Goal: Transaction & Acquisition: Book appointment/travel/reservation

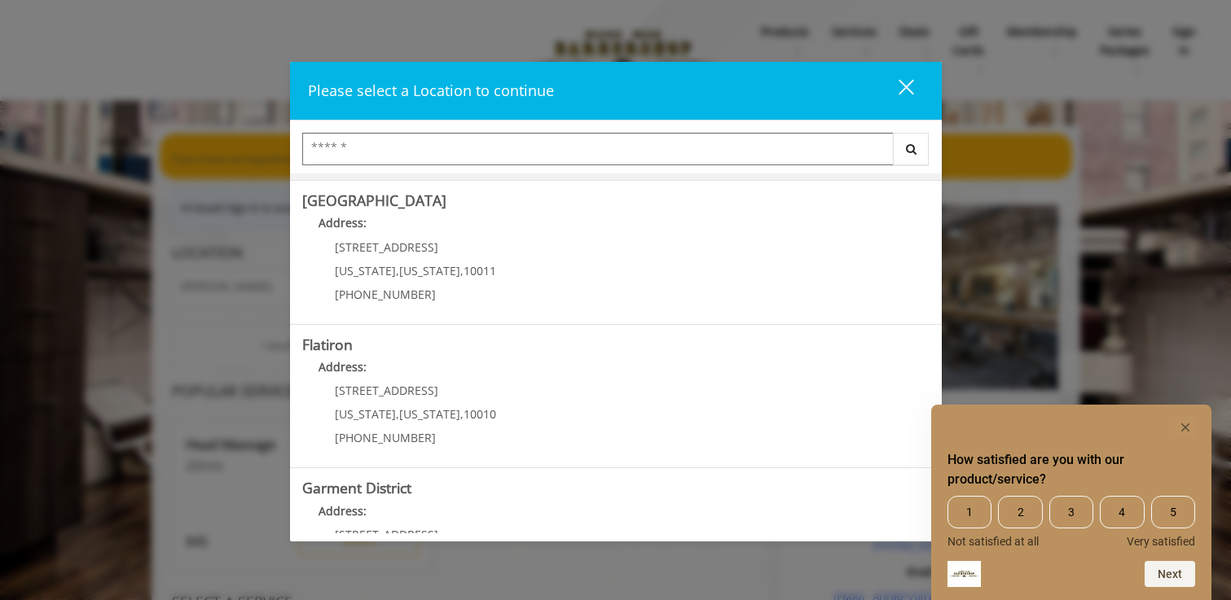
scroll to position [282, 0]
click at [717, 353] on "Flatiron Address: [STREET_ADDRESS][US_STATE][US_STATE] (917) 475-1765" at bounding box center [615, 395] width 627 height 119
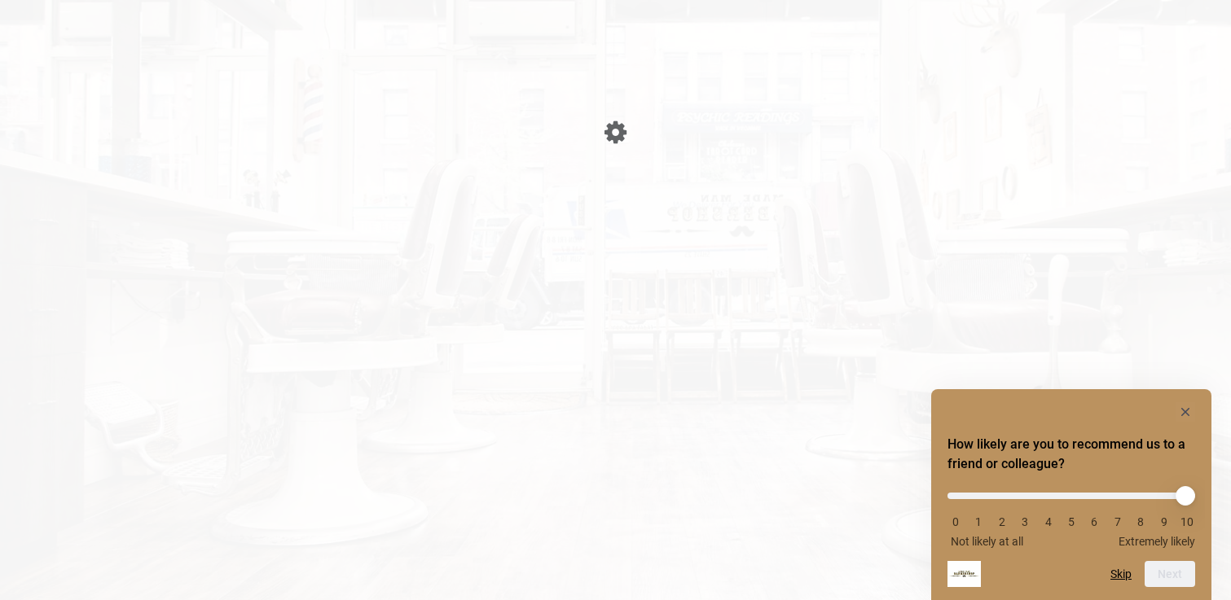
click at [1187, 446] on h2 "How likely are you to recommend us to a friend or colleague?" at bounding box center [1071, 454] width 248 height 39
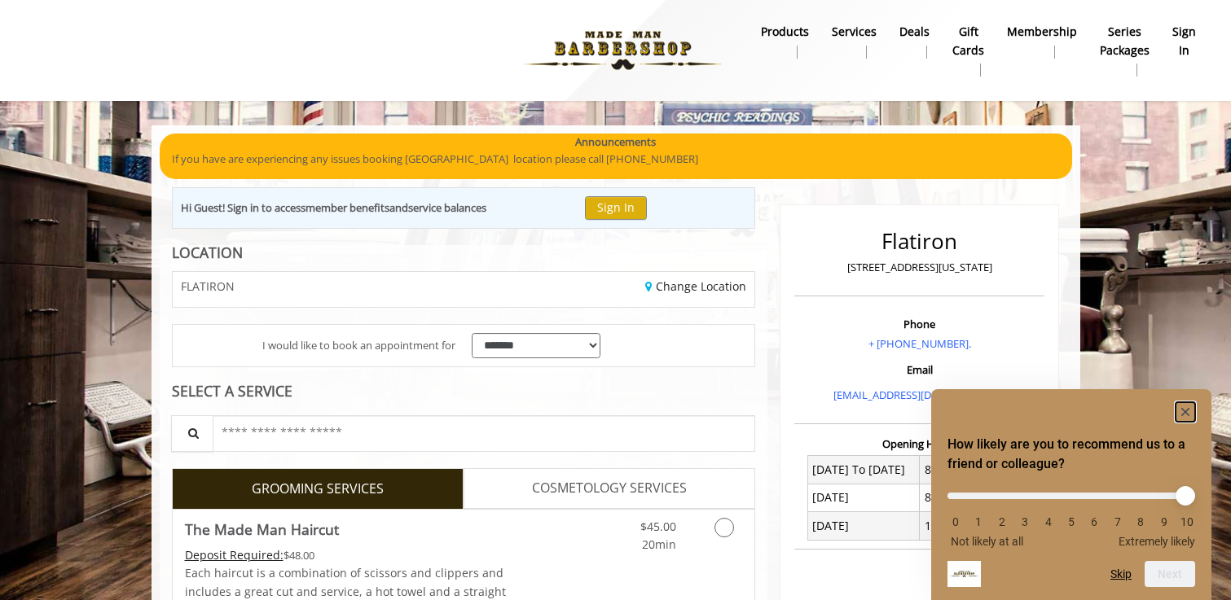
click at [1183, 409] on icon "Hide survey" at bounding box center [1185, 412] width 8 height 8
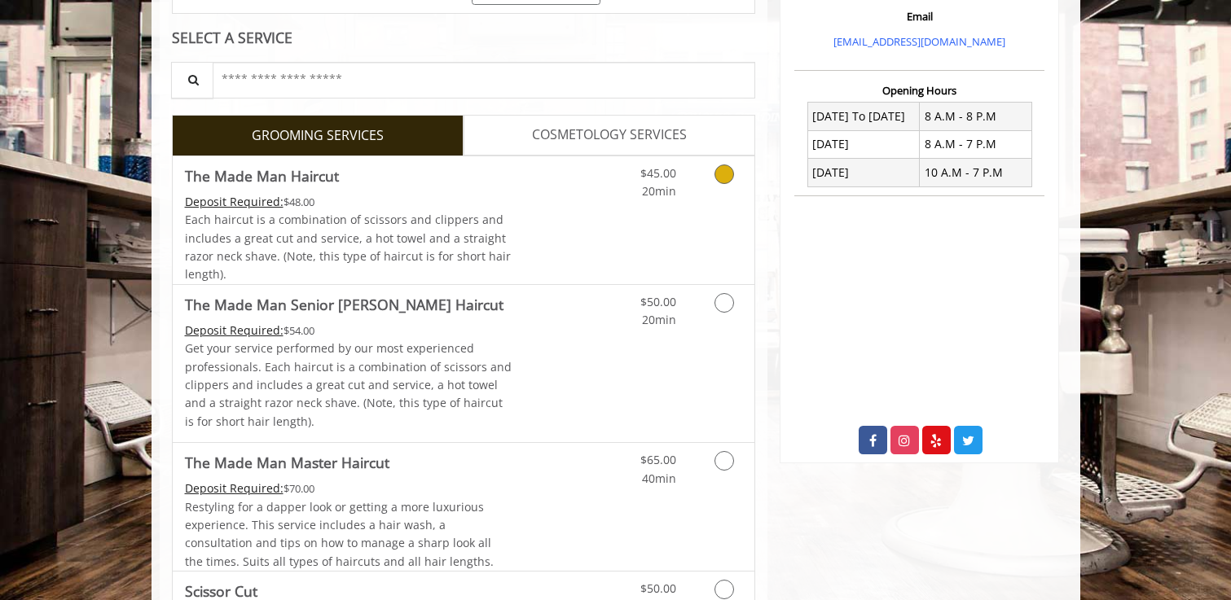
click at [627, 188] on link "$45.00 20min" at bounding box center [642, 178] width 68 height 45
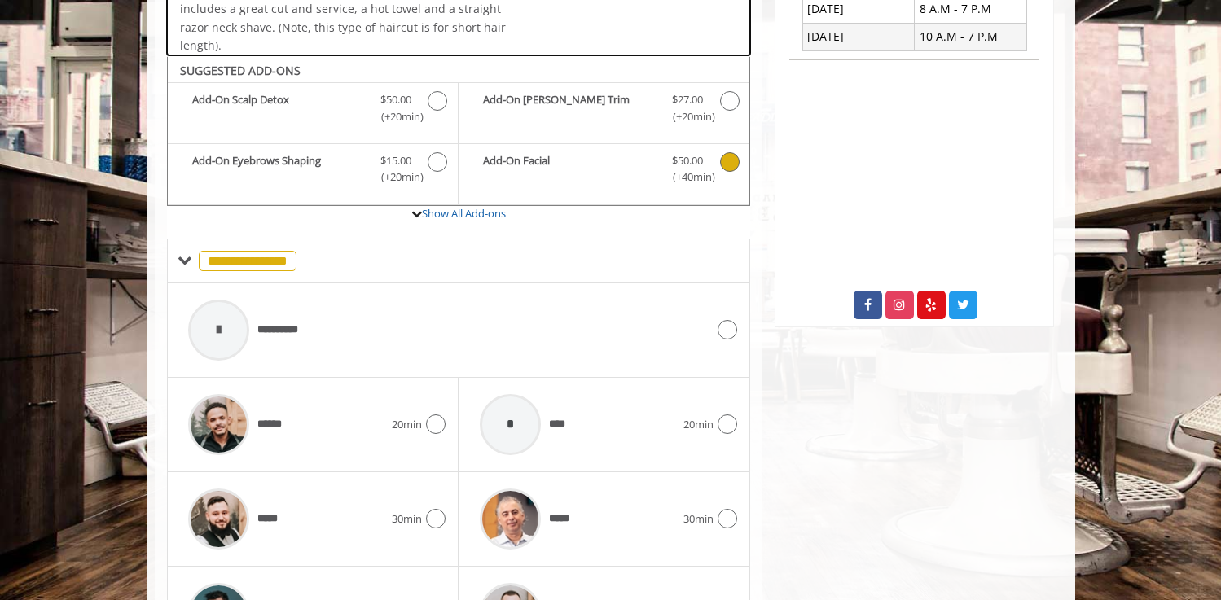
scroll to position [543, 0]
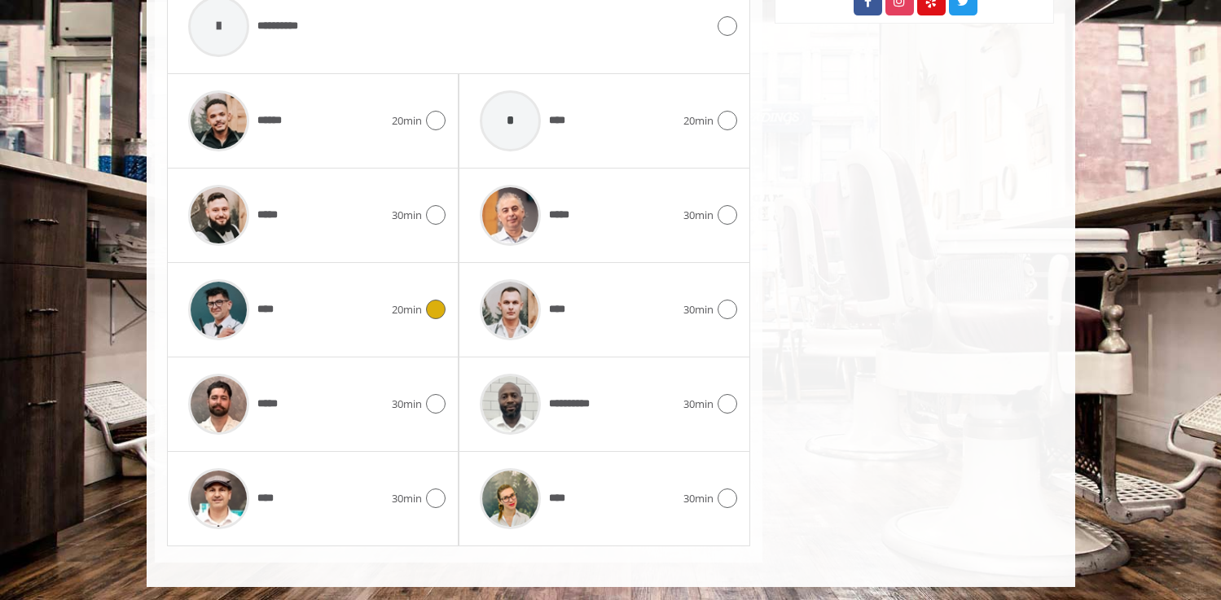
click at [333, 309] on div "****" at bounding box center [286, 309] width 212 height 77
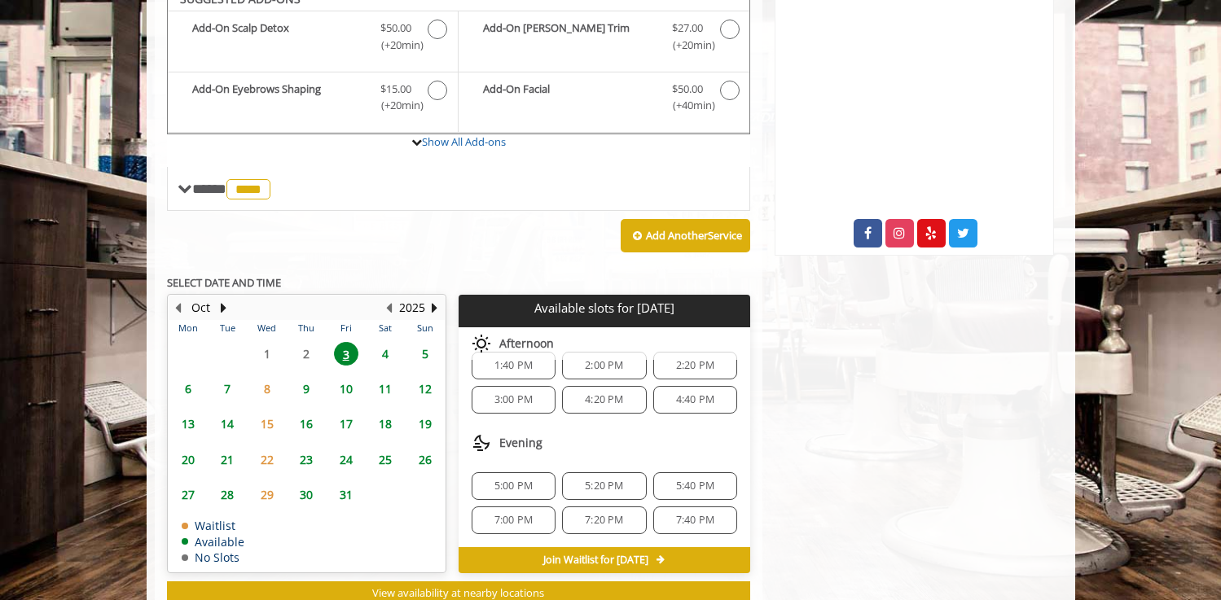
scroll to position [544, 0]
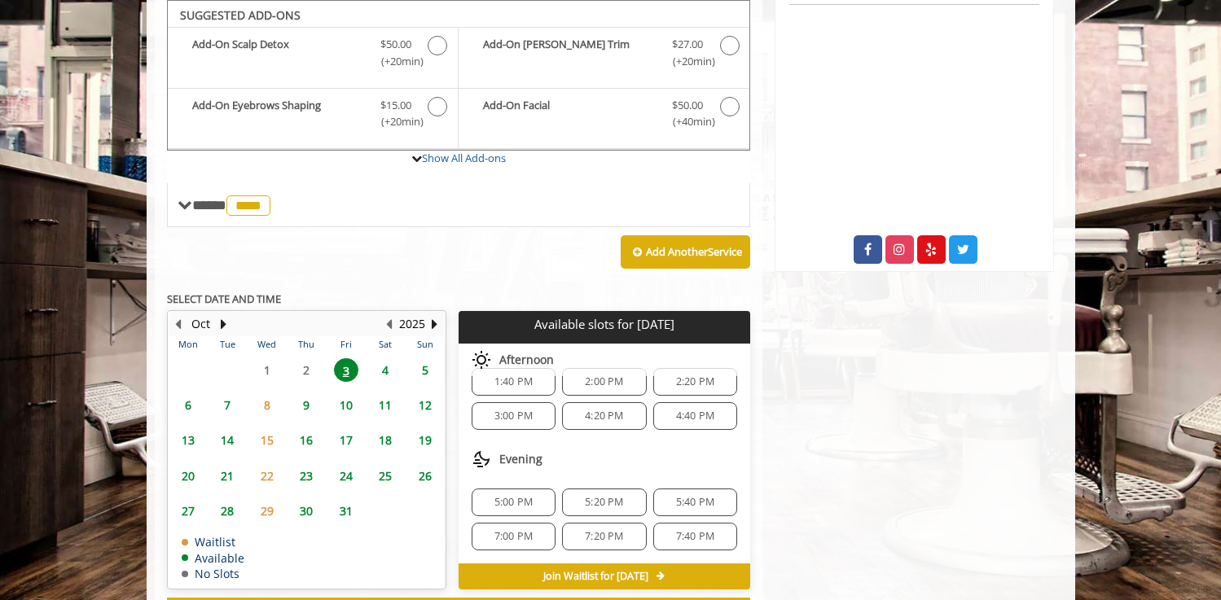
click at [591, 422] on div "4:20 PM" at bounding box center [604, 416] width 84 height 28
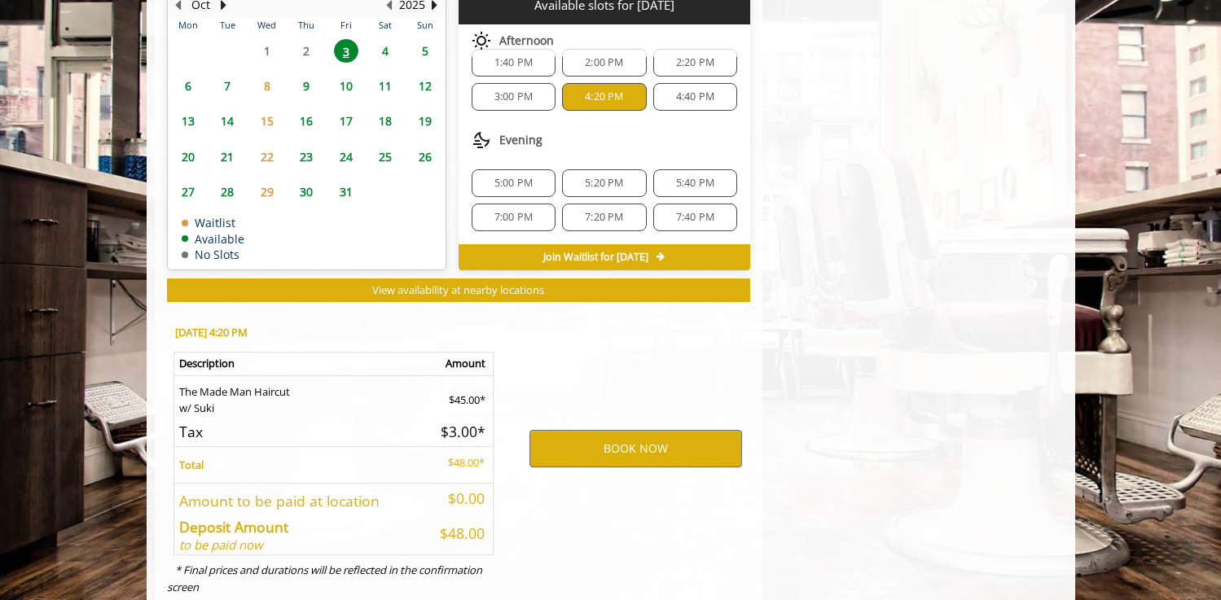
scroll to position [907, 0]
